Goal: Information Seeking & Learning: Learn about a topic

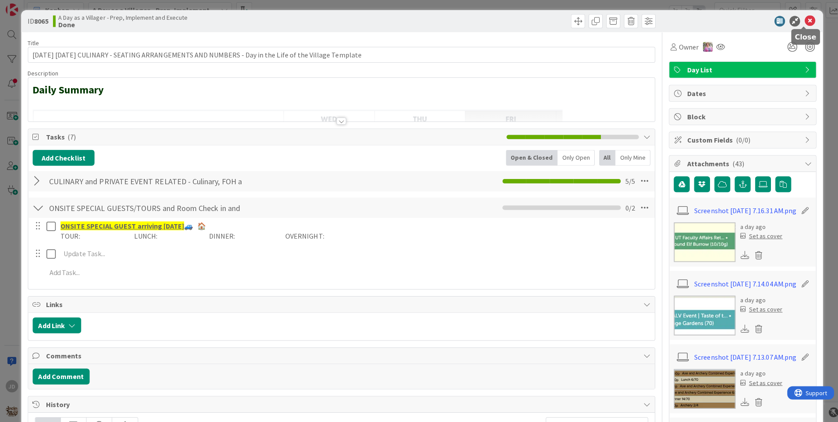
click at [799, 25] on icon at bounding box center [804, 23] width 11 height 11
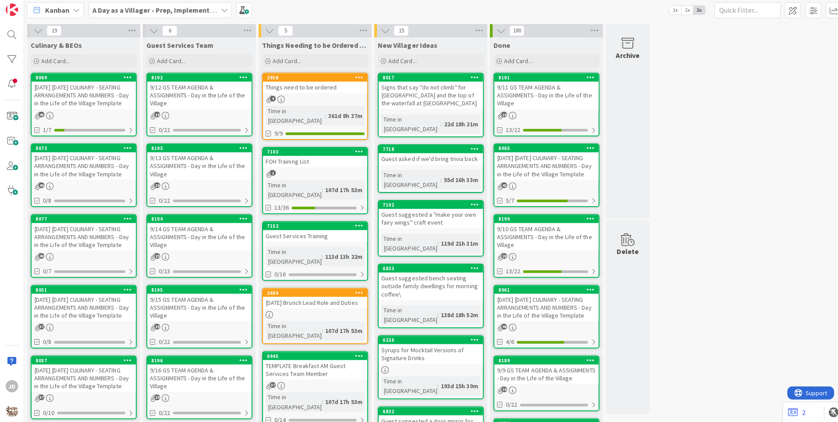
click at [93, 95] on div "[DATE] [DATE] CULINARY - SEATING ARRANGEMENTS AND NUMBERS - Day in the Life of …" at bounding box center [83, 96] width 103 height 27
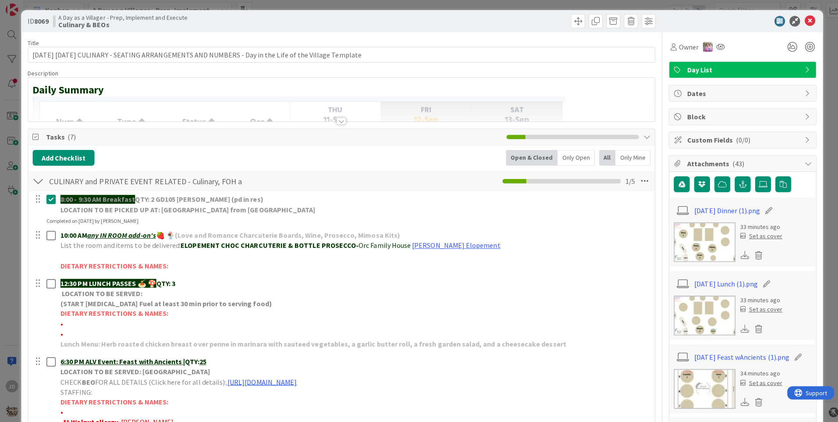
scroll to position [43, 0]
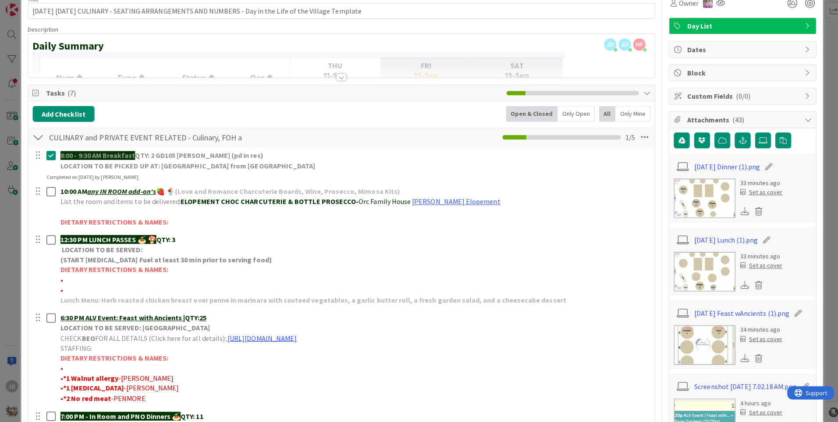
click at [682, 268] on img at bounding box center [699, 271] width 61 height 39
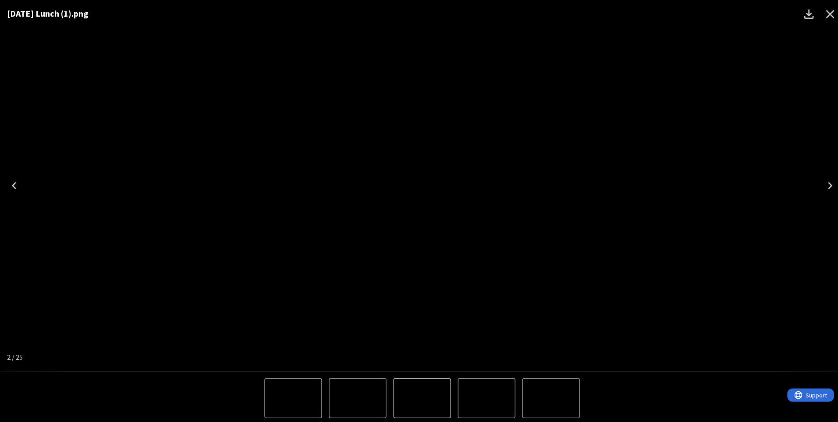
click at [818, 19] on icon "Close" at bounding box center [824, 14] width 14 height 14
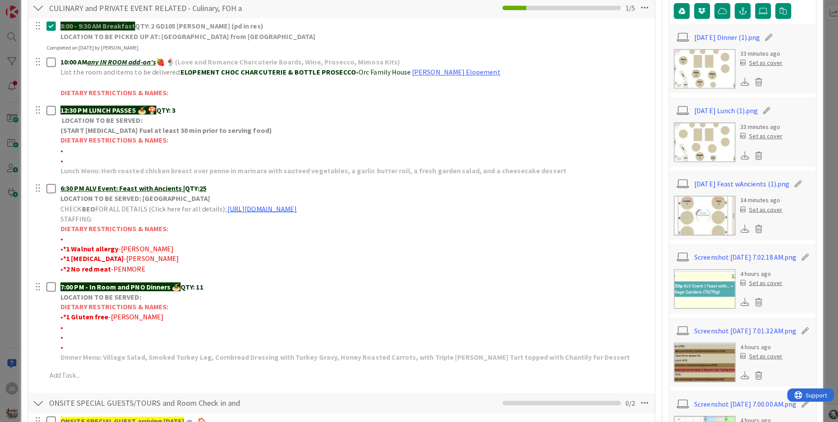
scroll to position [0, 0]
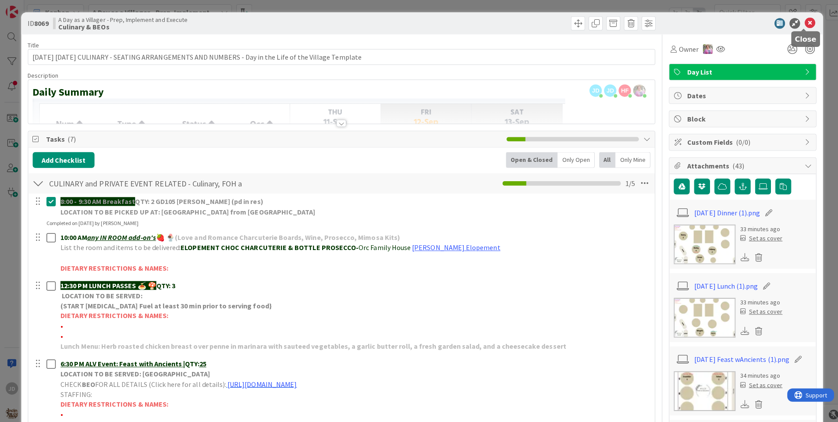
click at [799, 24] on icon at bounding box center [804, 23] width 11 height 11
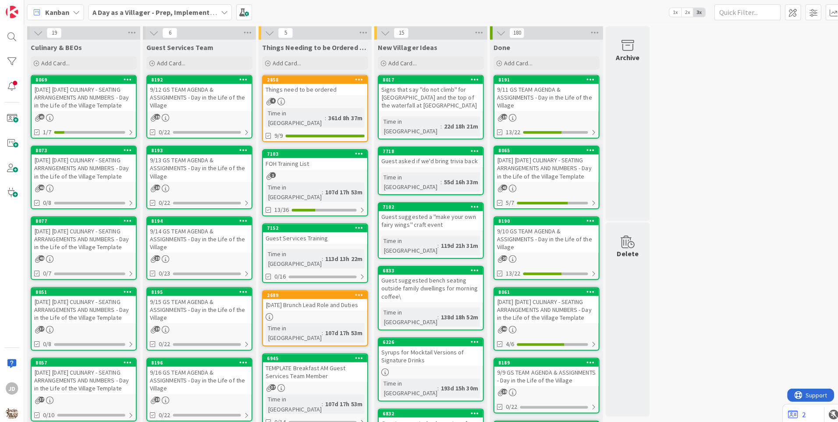
click at [212, 99] on div "9/12 GS TEAM AGENDA & ASSIGNMENTS - Day in the Life of the Village" at bounding box center [197, 96] width 103 height 27
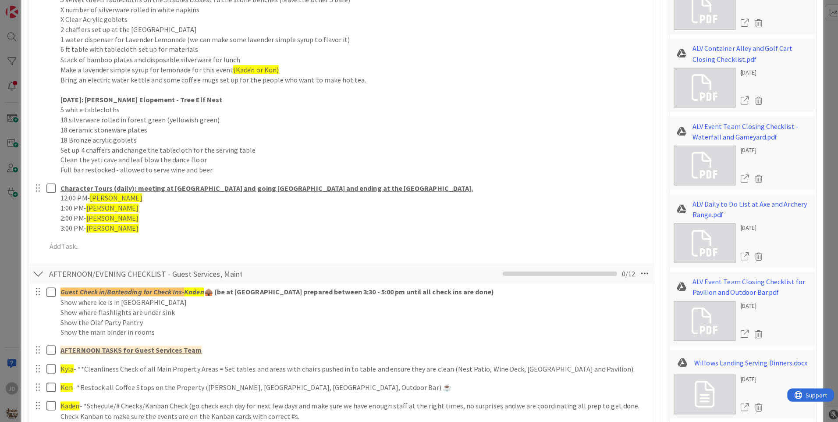
scroll to position [696, 0]
